Goal: Complete application form

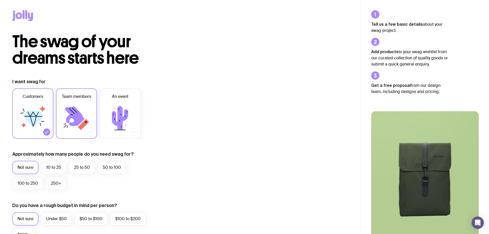
click at [79, 114] on icon at bounding box center [74, 116] width 19 height 20
click at [0, 0] on input "Team members" at bounding box center [0, 0] width 0 height 0
click at [48, 168] on label "10 to 25" at bounding box center [53, 167] width 25 height 13
click at [0, 0] on input "10 to 25" at bounding box center [0, 0] width 0 height 0
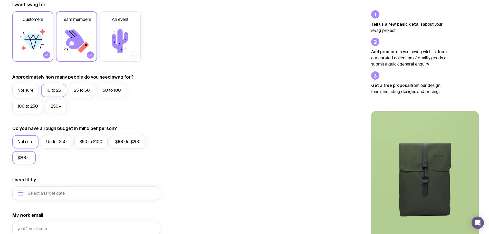
click at [20, 157] on label "$200+" at bounding box center [23, 157] width 23 height 13
click at [0, 0] on input "$200+" at bounding box center [0, 0] width 0 height 0
click at [51, 146] on label "Under $50" at bounding box center [56, 141] width 31 height 13
click at [0, 0] on input "Under $50" at bounding box center [0, 0] width 0 height 0
click at [94, 139] on label "$50 to $100" at bounding box center [90, 141] width 33 height 13
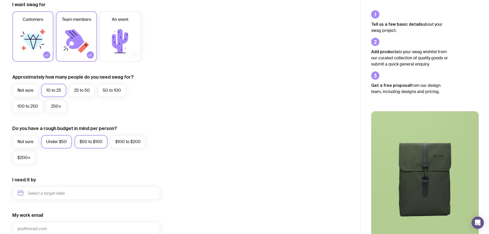
click at [0, 0] on input "$50 to $100" at bounding box center [0, 0] width 0 height 0
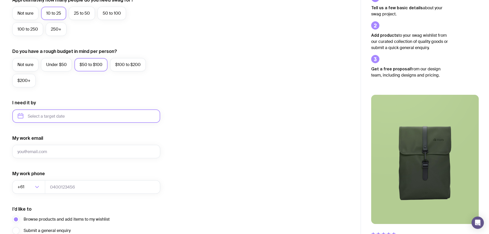
click at [79, 112] on input "text" at bounding box center [86, 115] width 148 height 13
click at [262, 150] on div "I want swag for Customers Team members An event Approximately how many people d…" at bounding box center [180, 92] width 336 height 335
